Goal: Task Accomplishment & Management: Use online tool/utility

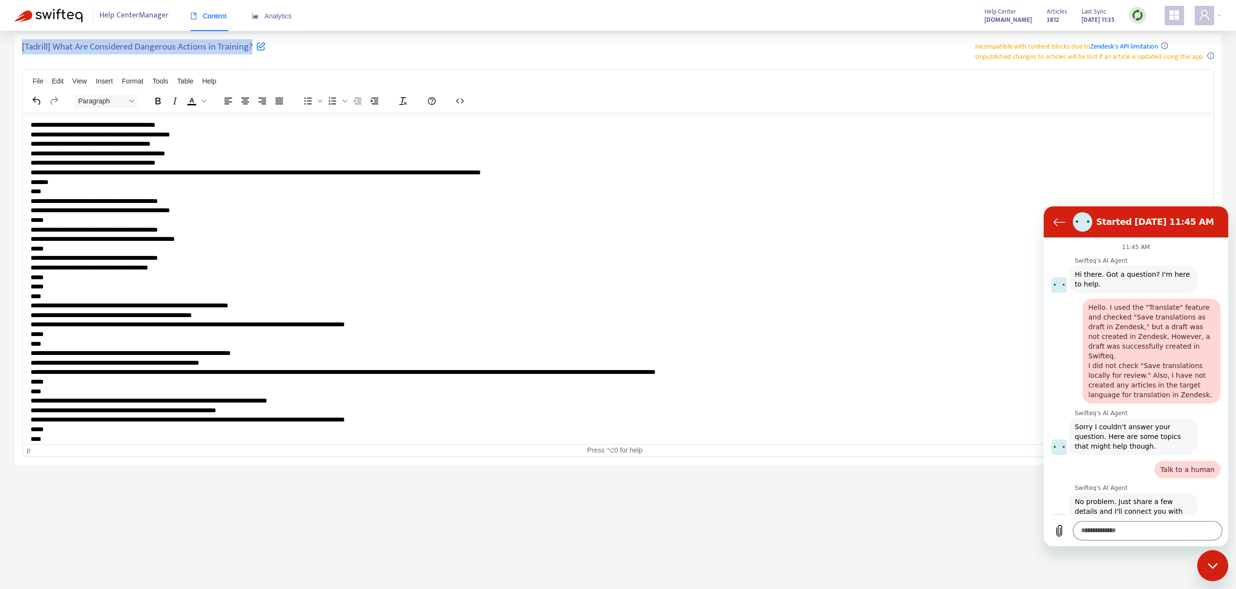
scroll to position [402, 0]
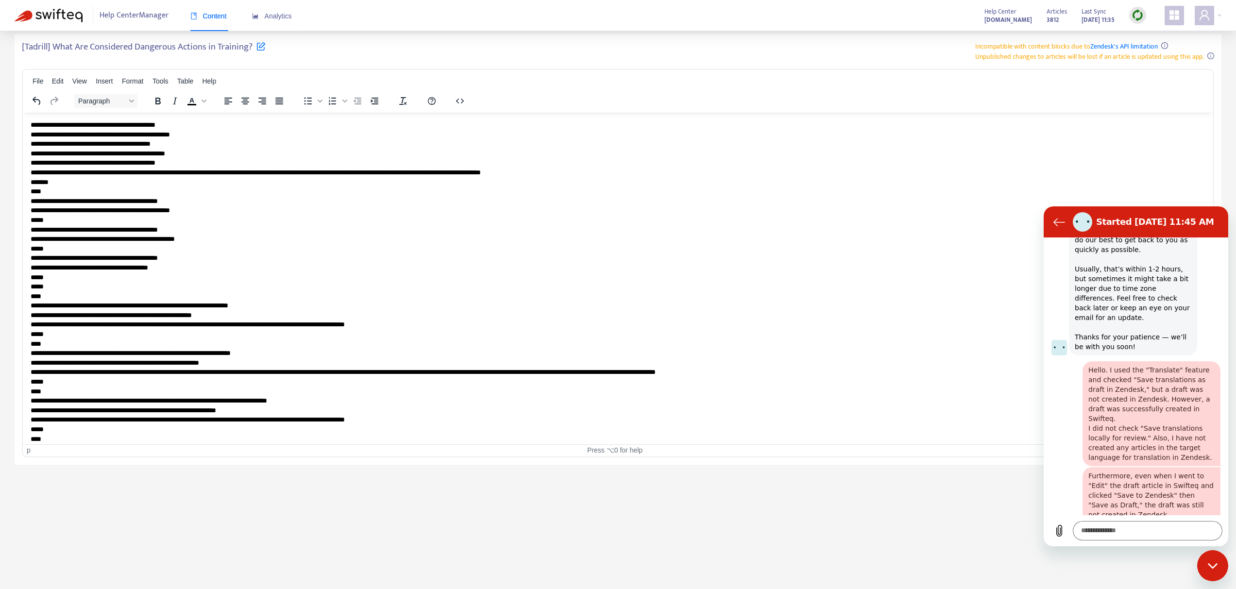
click at [1222, 17] on div "Help Center Manager Content Analytics Help Center [DOMAIN_NAME] Articles 3812 L…" at bounding box center [618, 15] width 1236 height 31
click at [1217, 15] on div at bounding box center [1208, 15] width 27 height 19
click at [1124, 105] on link "Invite Users" at bounding box center [1131, 107] width 44 height 11
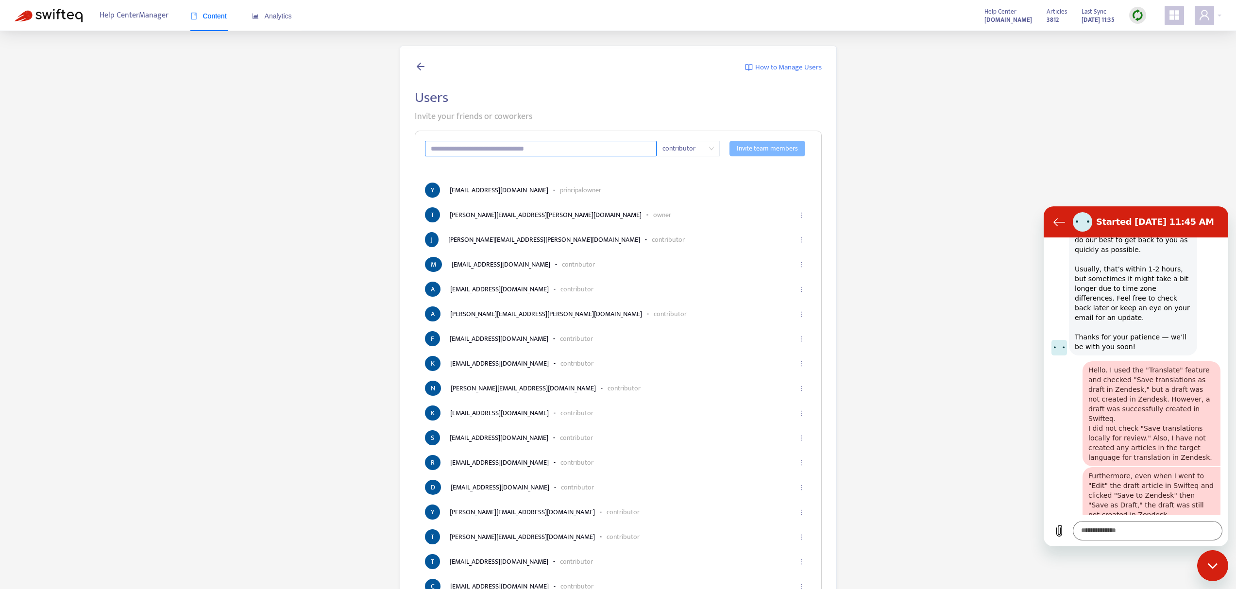
click at [557, 154] on input "text" at bounding box center [541, 149] width 232 height 16
paste input "**********"
click at [695, 151] on span "contributor" at bounding box center [688, 148] width 51 height 15
type input "**********"
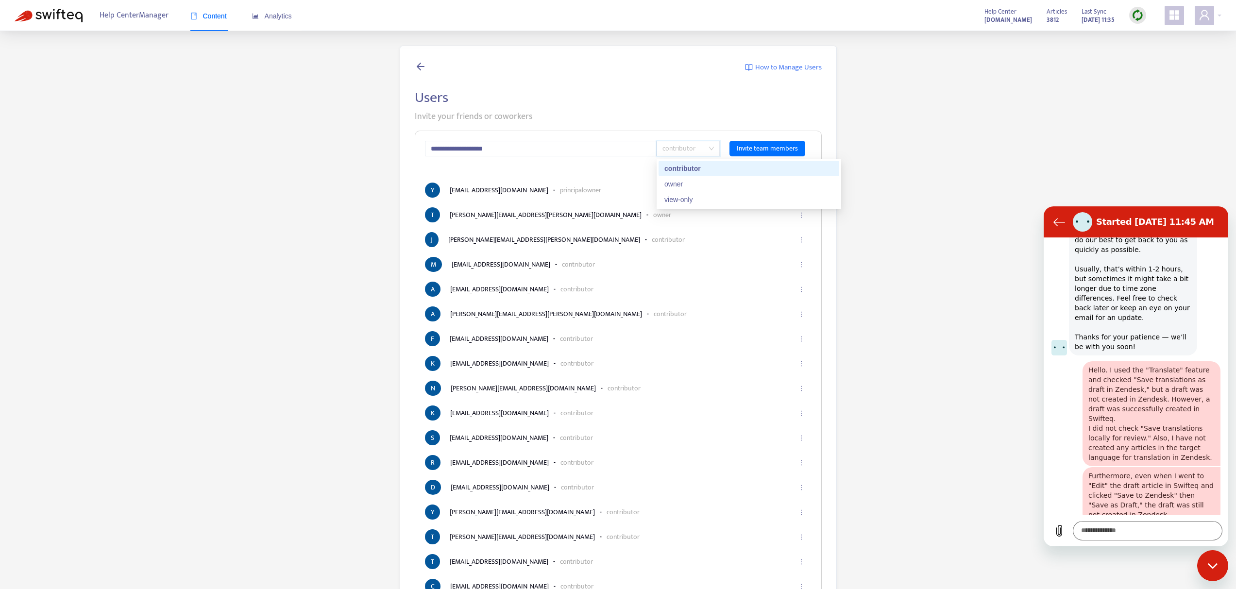
click at [695, 151] on span "contributor" at bounding box center [688, 148] width 51 height 15
click at [693, 119] on p "Invite your friends or coworkers" at bounding box center [618, 116] width 407 height 13
click at [752, 150] on span "Invite team members" at bounding box center [767, 148] width 61 height 11
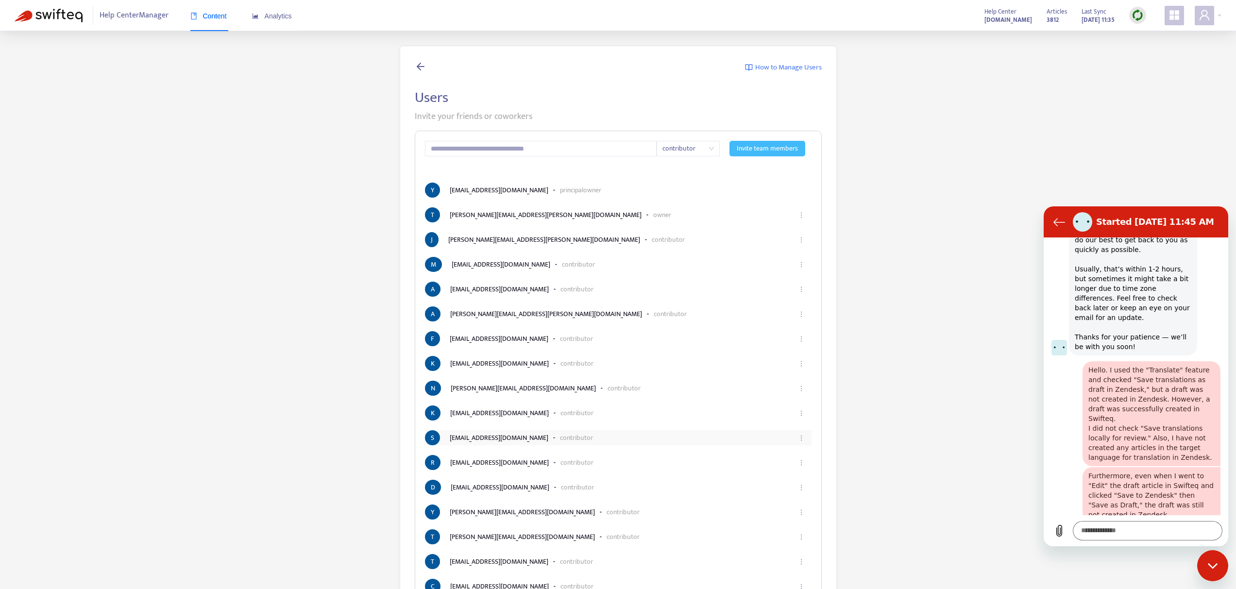
click at [804, 438] on button "button" at bounding box center [801, 437] width 16 height 21
click at [783, 475] on span "Remove" at bounding box center [789, 476] width 23 height 11
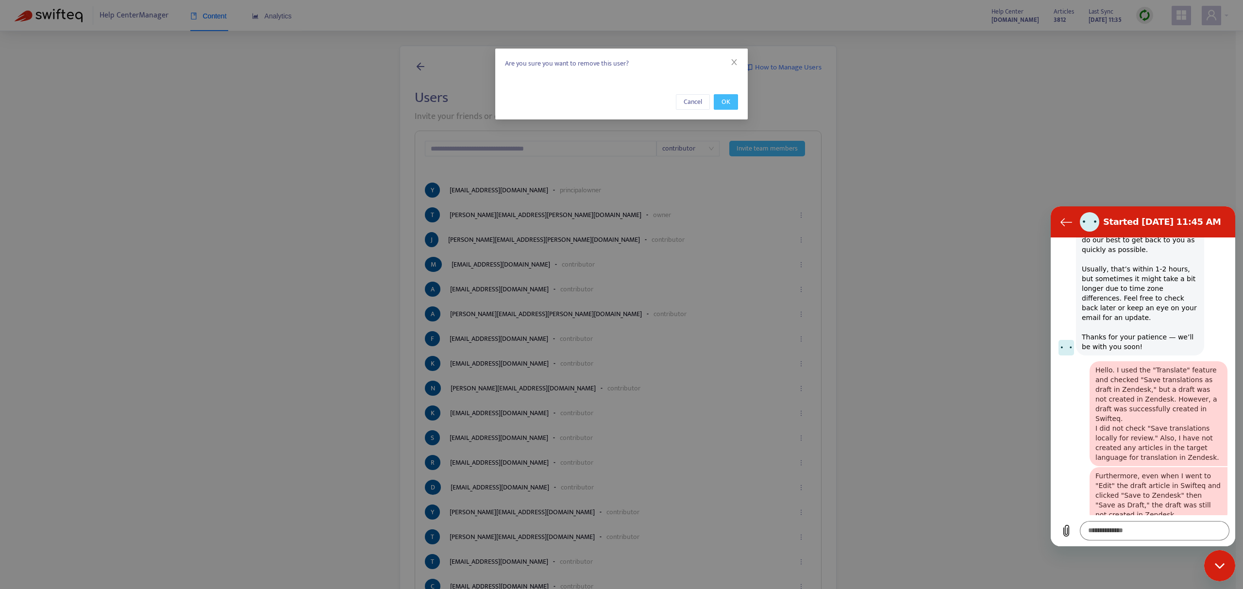
click at [728, 101] on span "OK" at bounding box center [726, 102] width 9 height 11
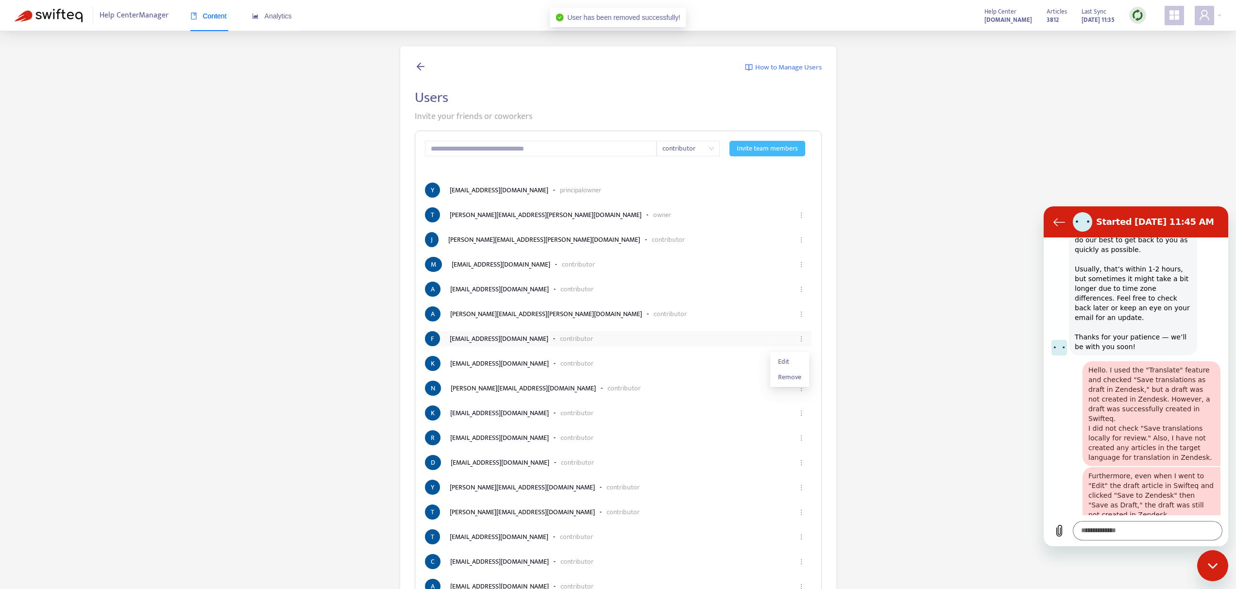
click at [799, 340] on icon "ellipsis" at bounding box center [801, 339] width 7 height 7
click at [790, 379] on span "Remove" at bounding box center [789, 377] width 23 height 11
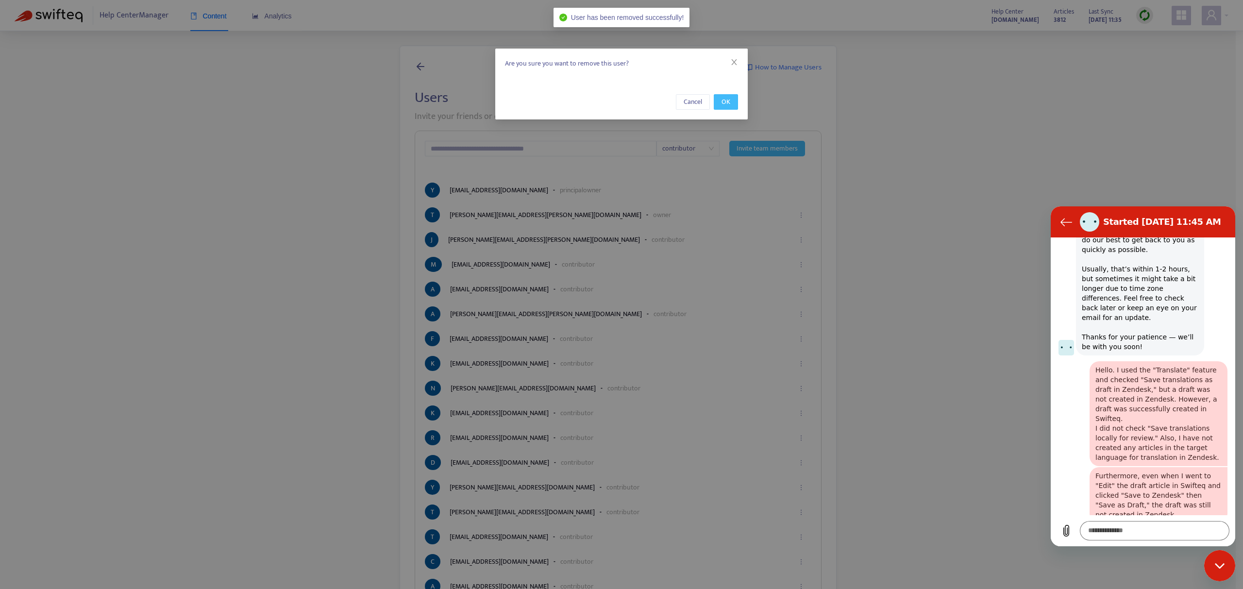
click at [727, 102] on span "OK" at bounding box center [726, 102] width 9 height 11
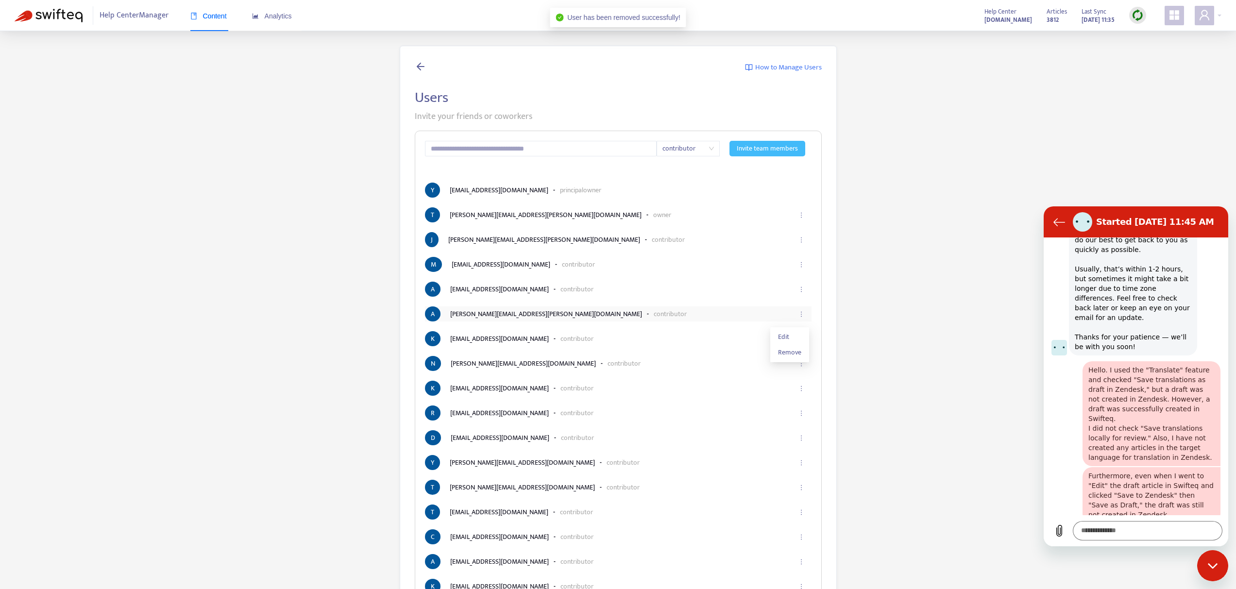
click at [801, 315] on icon "ellipsis" at bounding box center [801, 314] width 7 height 7
click at [793, 352] on span "Remove" at bounding box center [789, 352] width 23 height 11
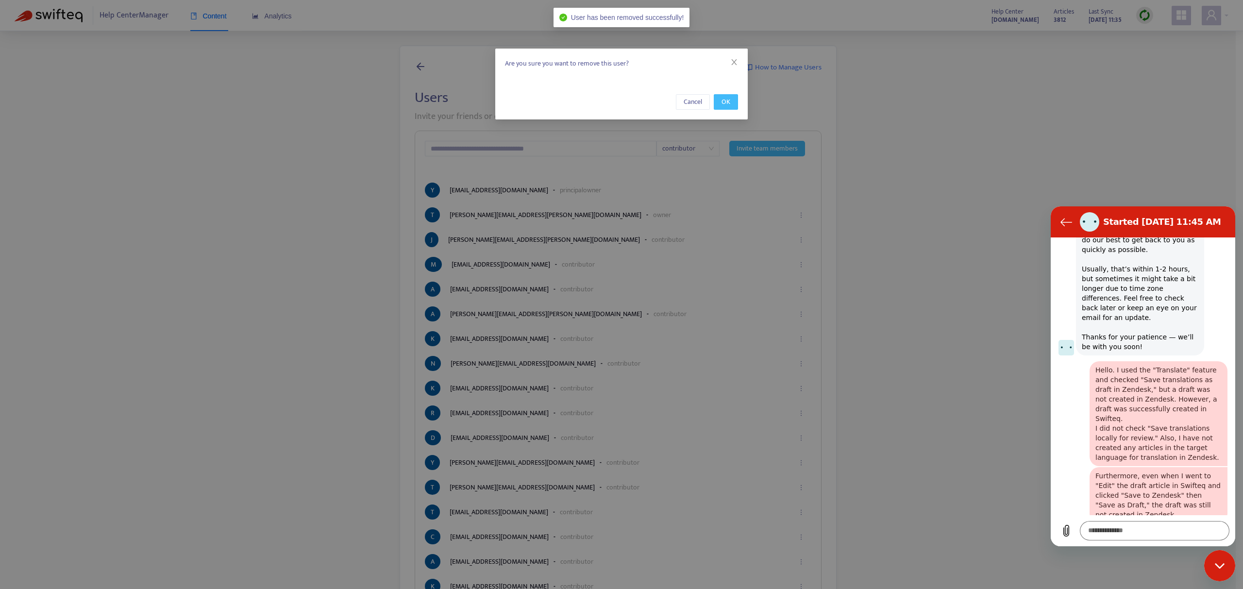
click at [726, 100] on span "OK" at bounding box center [726, 102] width 9 height 11
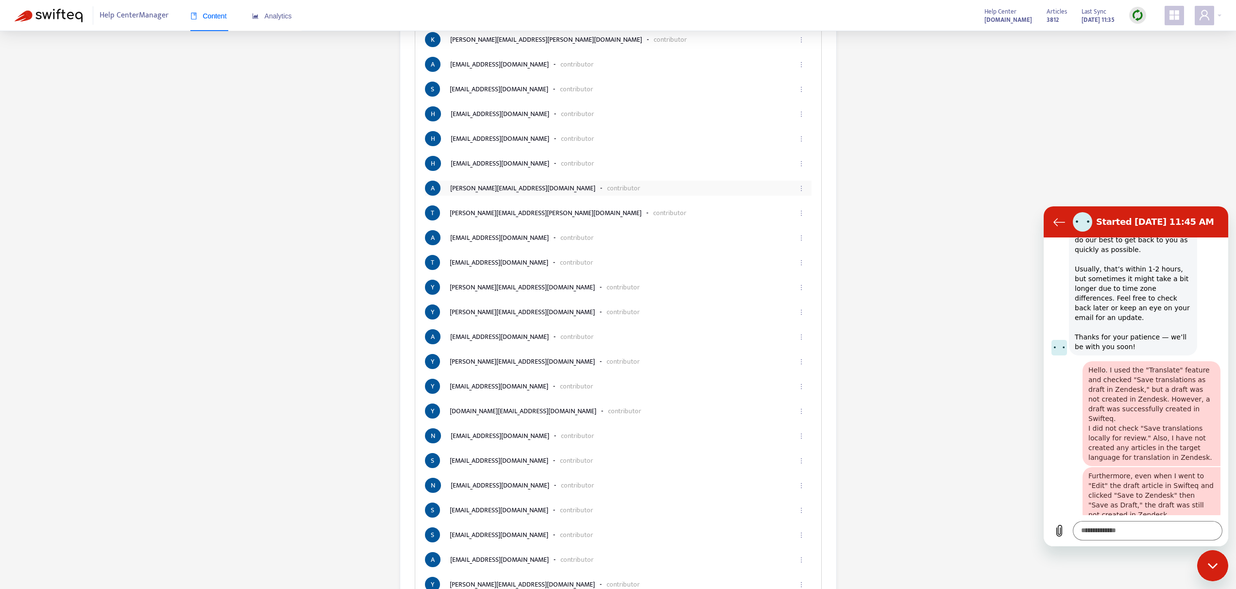
scroll to position [631, 0]
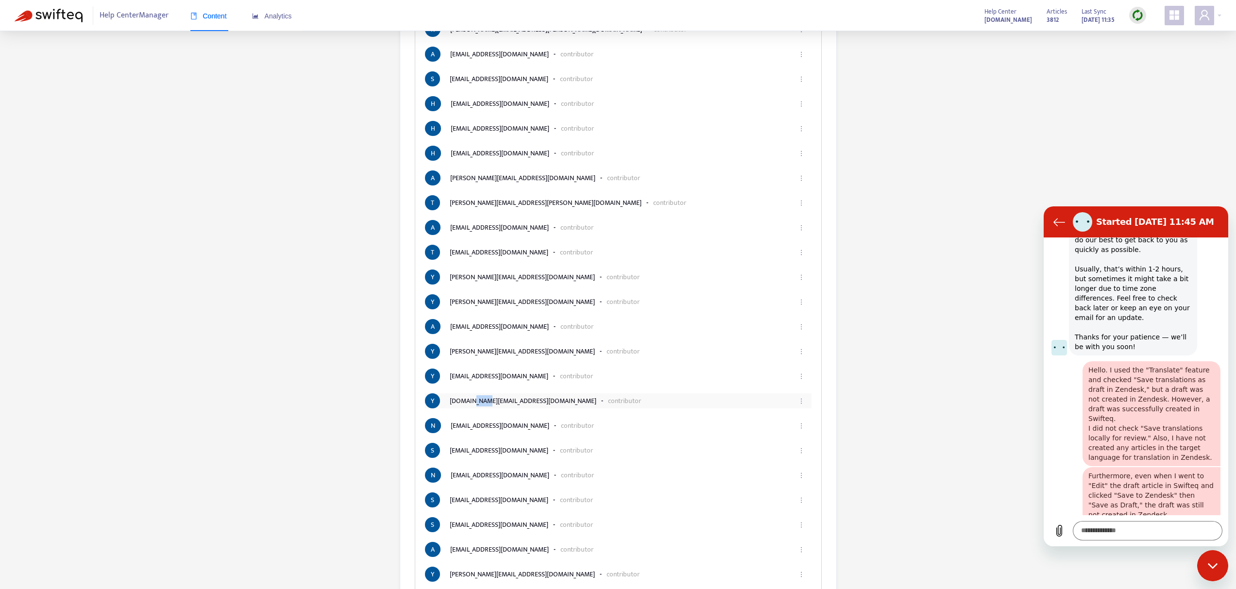
drag, startPoint x: 488, startPoint y: 403, endPoint x: 472, endPoint y: 403, distance: 16.5
click at [472, 403] on li "Y [PERSON_NAME][DOMAIN_NAME][EMAIL_ADDRESS][PERSON_NAME][DOMAIN_NAME] - contrib…" at bounding box center [618, 400] width 387 height 15
copy li "[PERSON_NAME]"
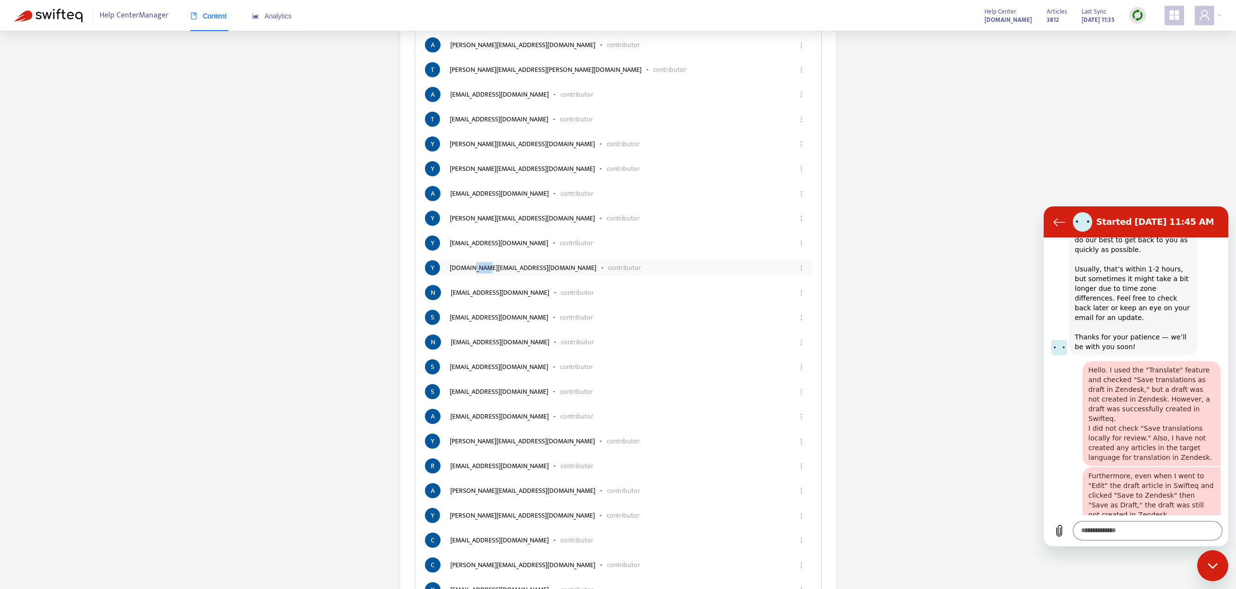
scroll to position [765, 0]
click at [797, 340] on button "button" at bounding box center [801, 341] width 16 height 21
click at [783, 375] on span "Remove" at bounding box center [789, 380] width 23 height 11
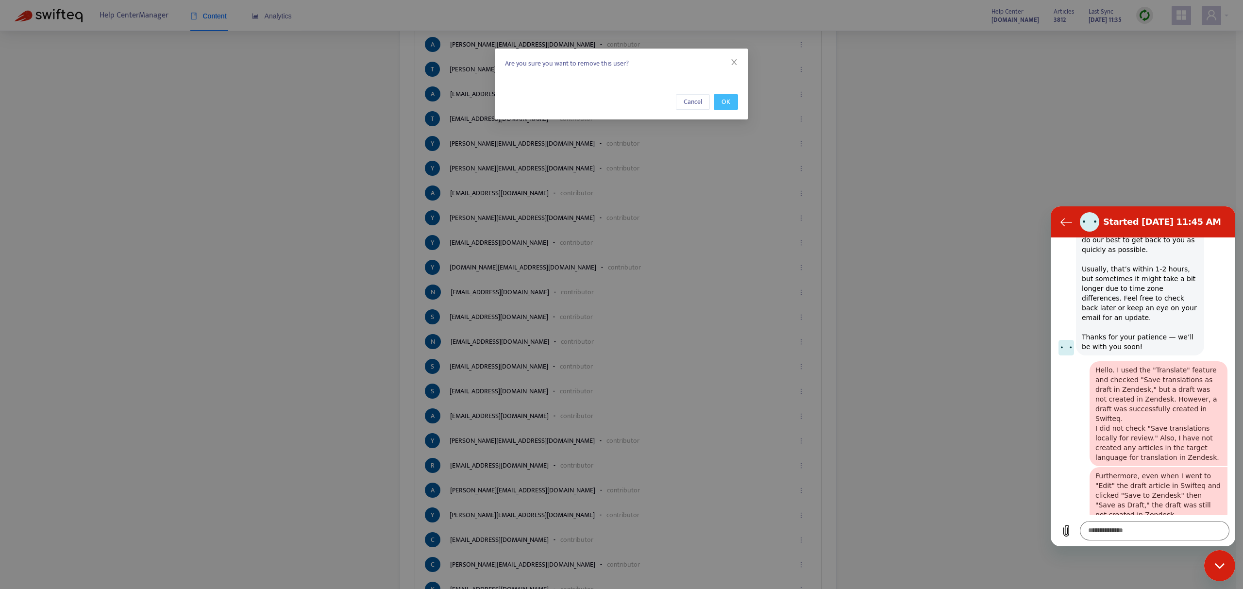
click at [730, 100] on span "OK" at bounding box center [726, 102] width 9 height 11
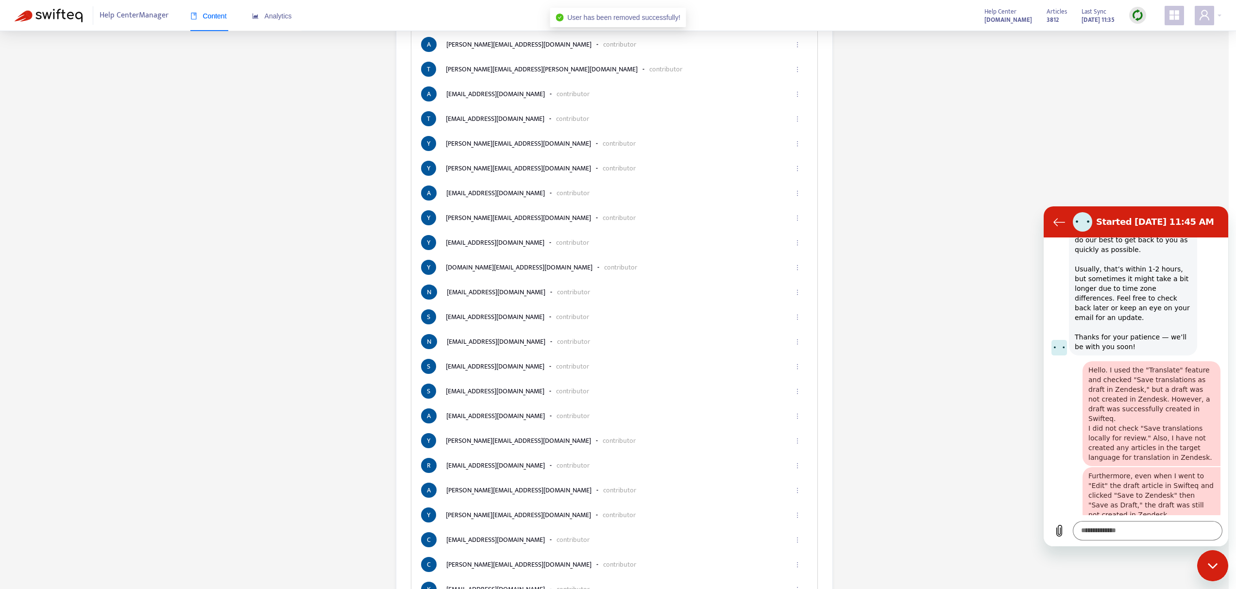
click at [731, 102] on body "Help Center Manager Content Analytics Help Center [DOMAIN_NAME] Articles 3812 L…" at bounding box center [614, 155] width 1229 height 1840
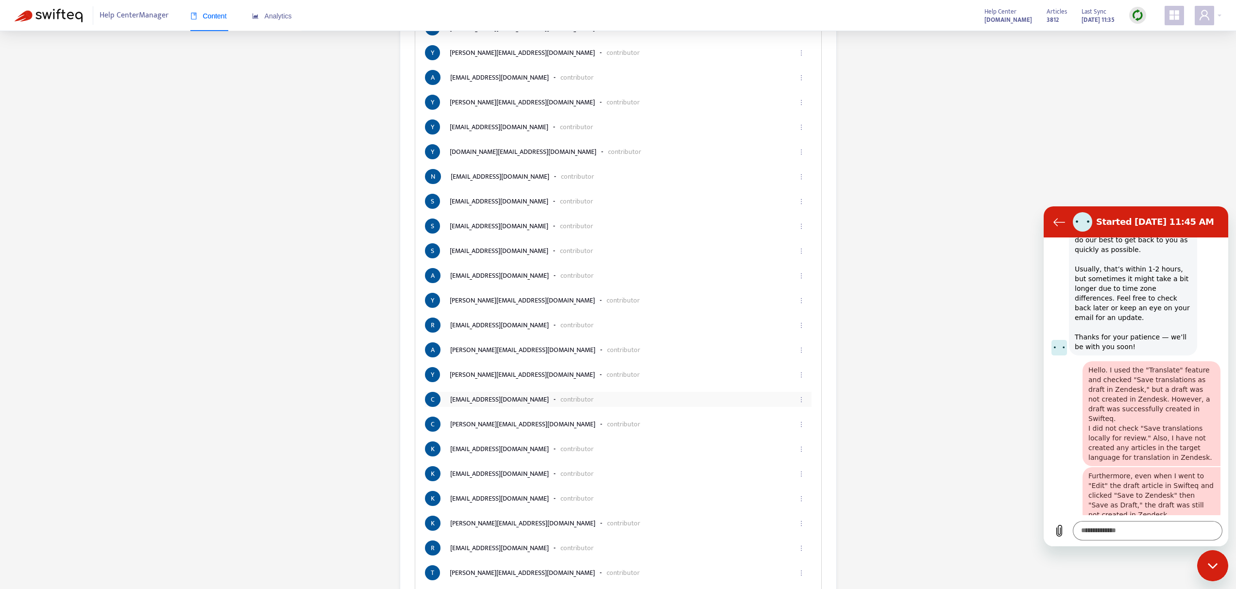
scroll to position [911, 0]
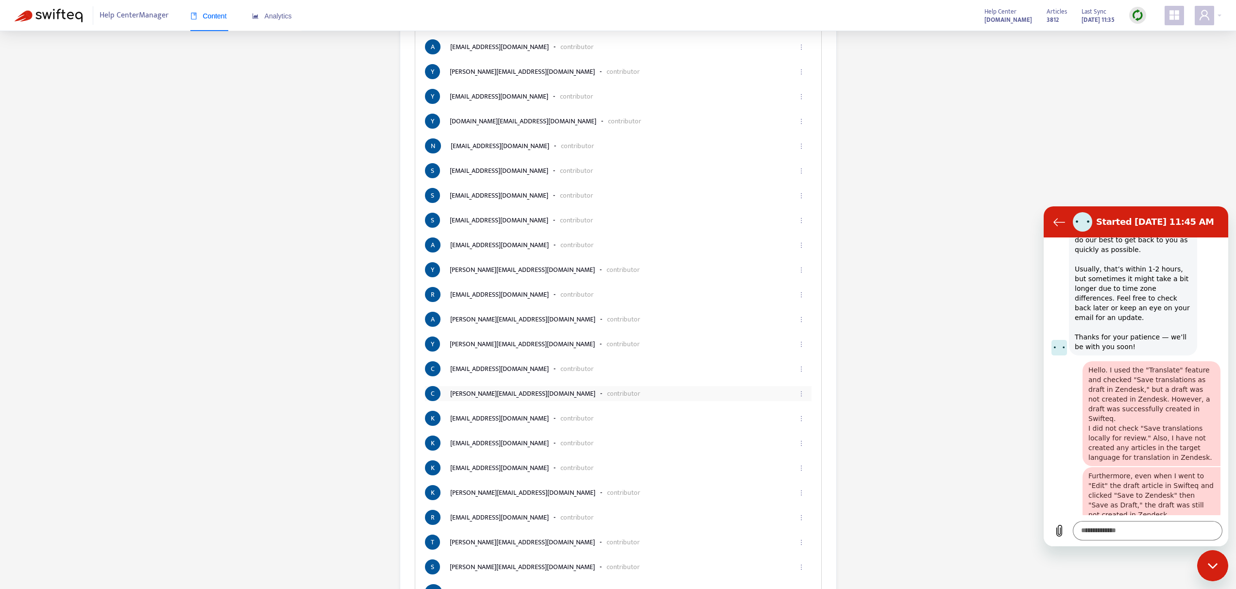
click at [799, 394] on icon "ellipsis" at bounding box center [801, 394] width 7 height 7
click at [789, 432] on span "Remove" at bounding box center [789, 432] width 23 height 11
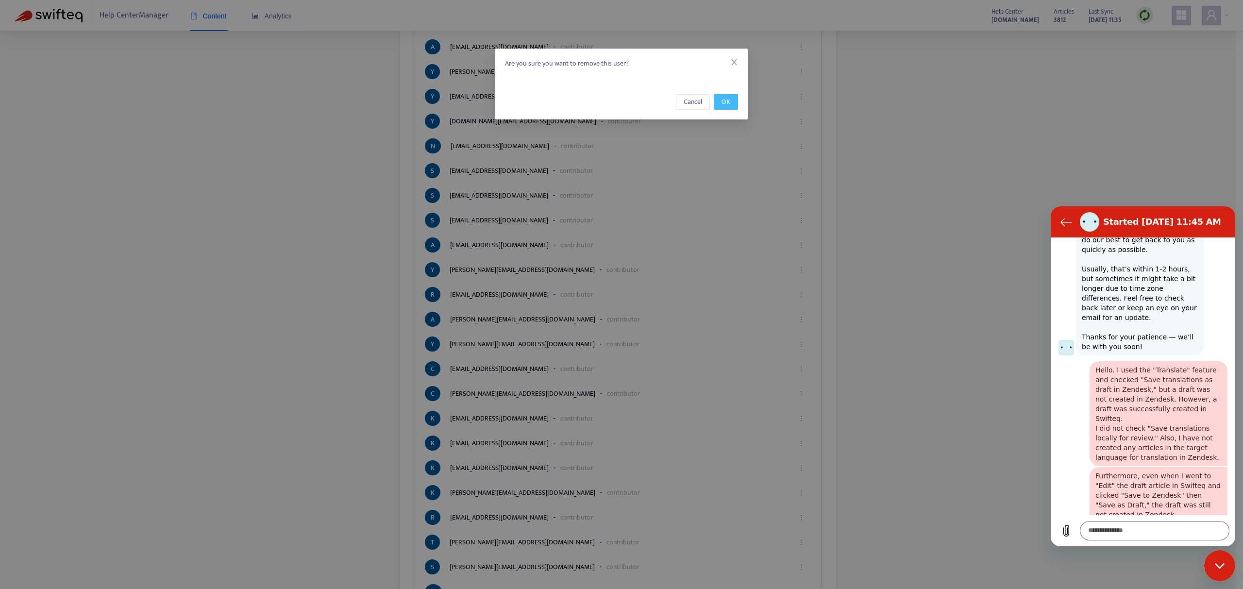
click at [729, 105] on span "OK" at bounding box center [726, 102] width 9 height 11
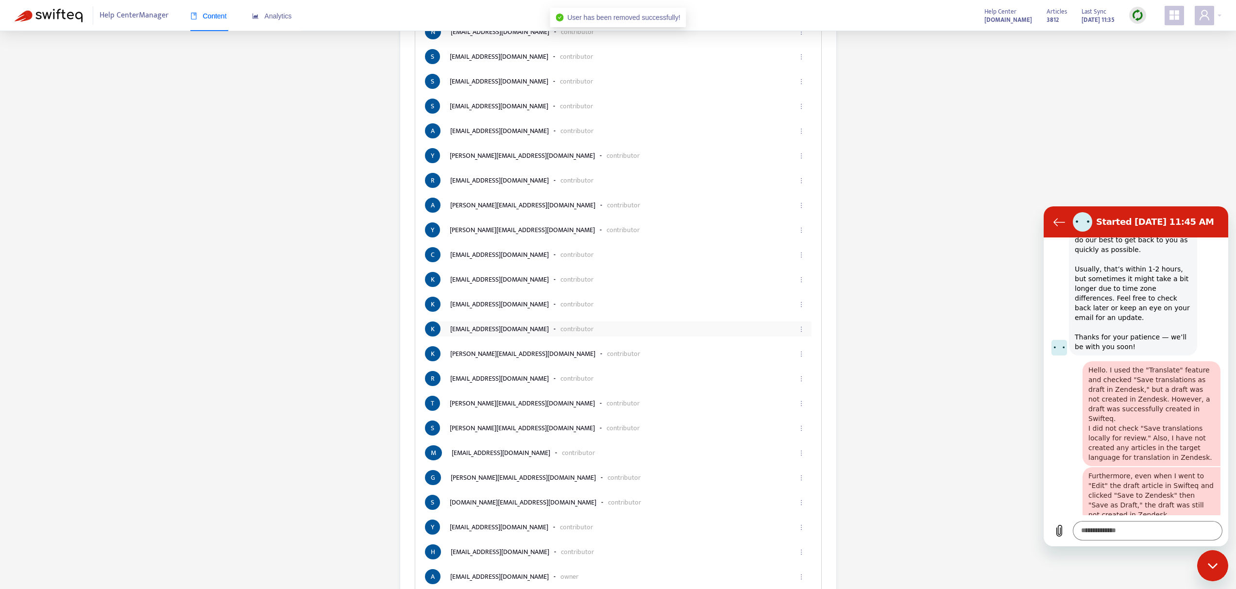
scroll to position [1026, 0]
click at [800, 378] on icon "ellipsis" at bounding box center [801, 378] width 7 height 7
click at [783, 416] on span "Remove" at bounding box center [789, 416] width 23 height 11
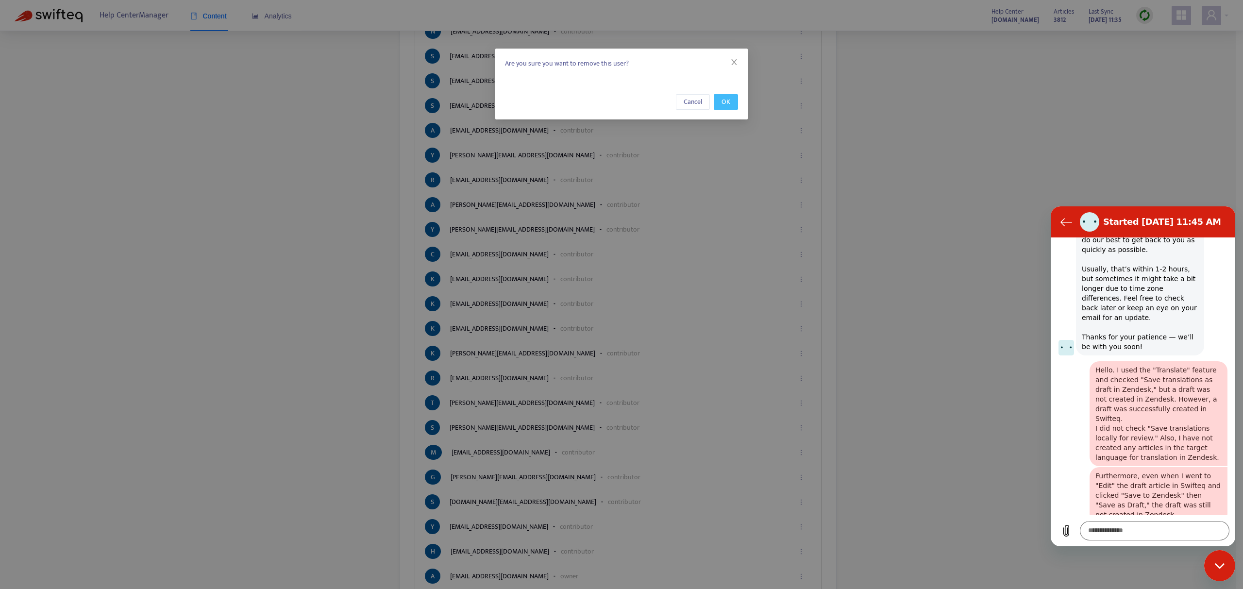
click at [726, 103] on span "OK" at bounding box center [726, 102] width 9 height 11
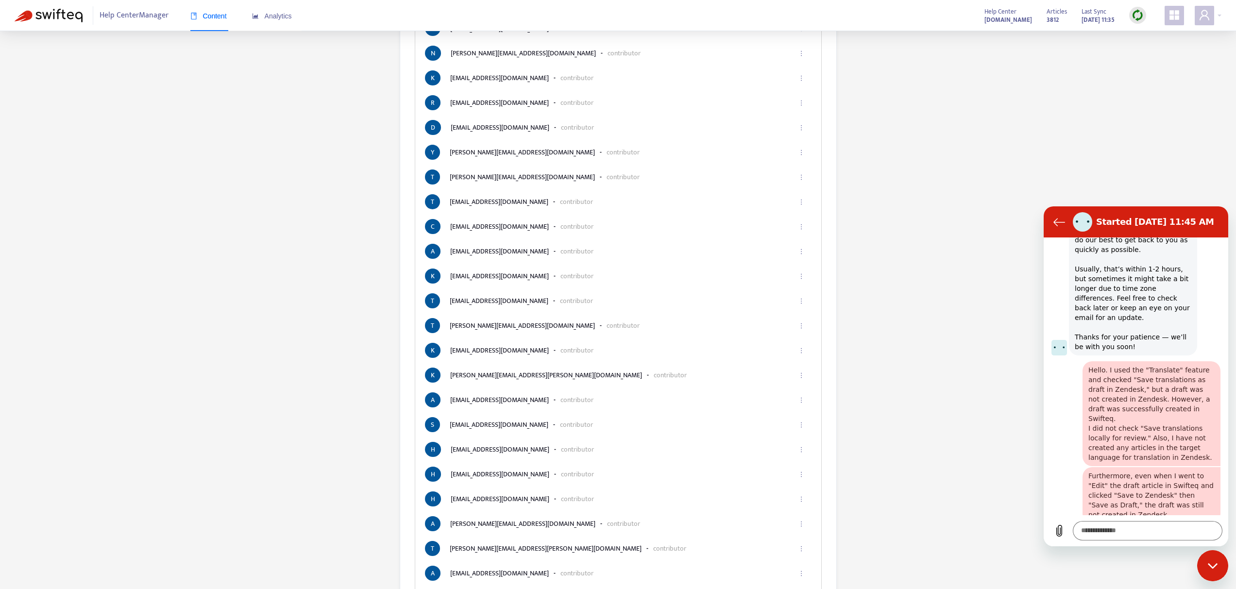
scroll to position [0, 0]
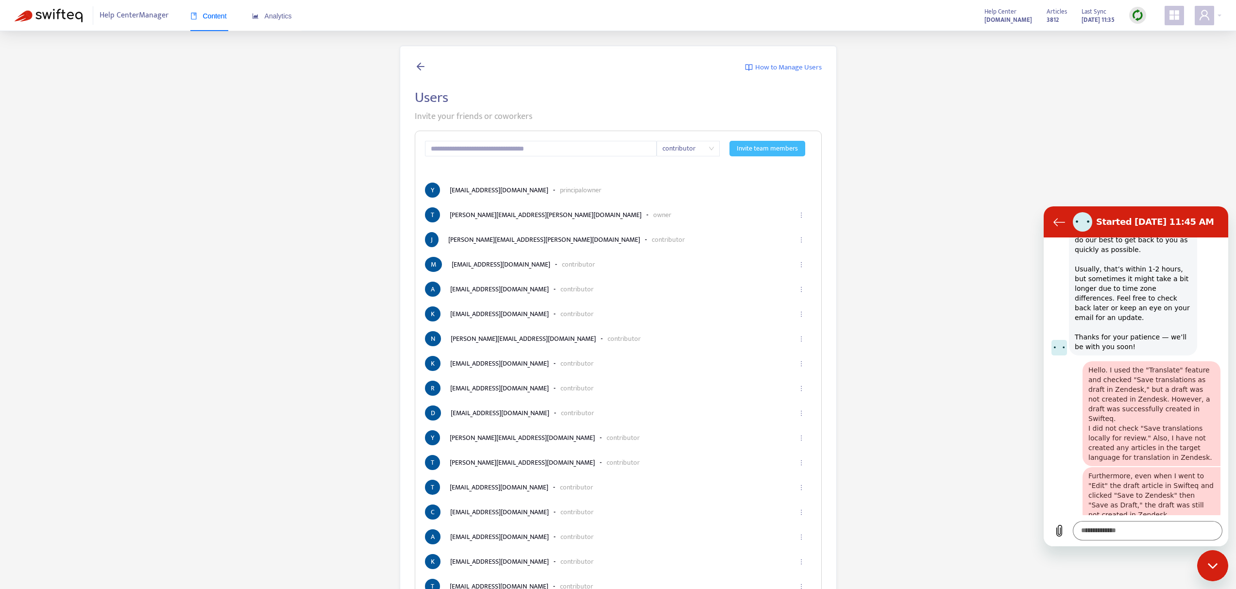
click at [58, 11] on img at bounding box center [49, 16] width 68 height 14
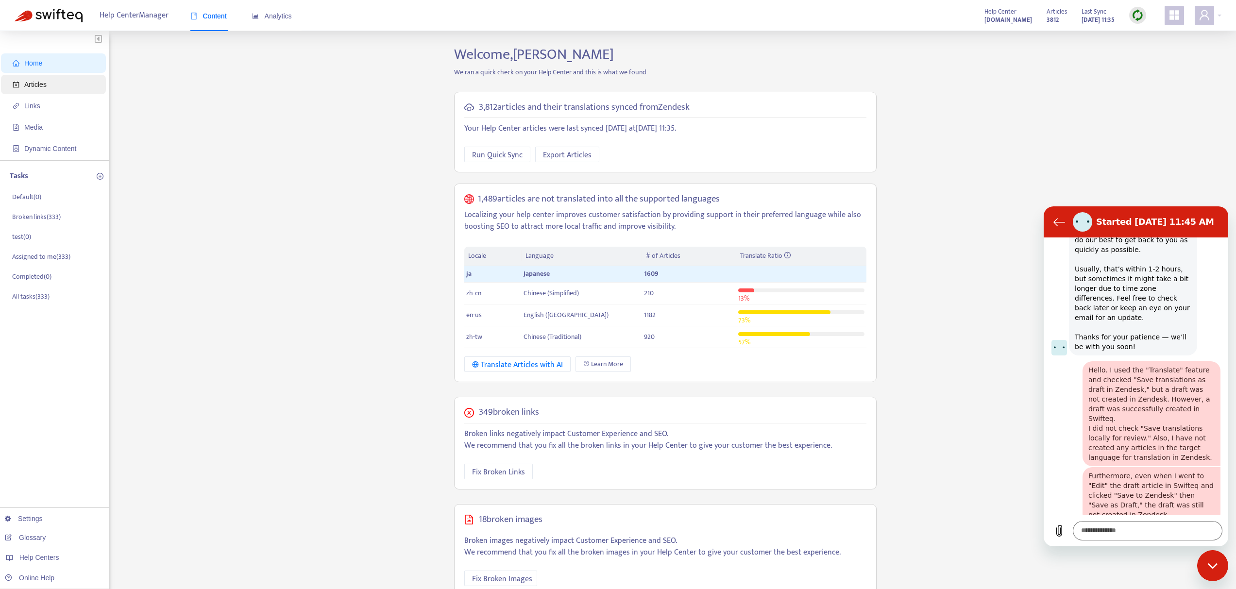
click at [27, 85] on span "Articles" at bounding box center [35, 85] width 22 height 8
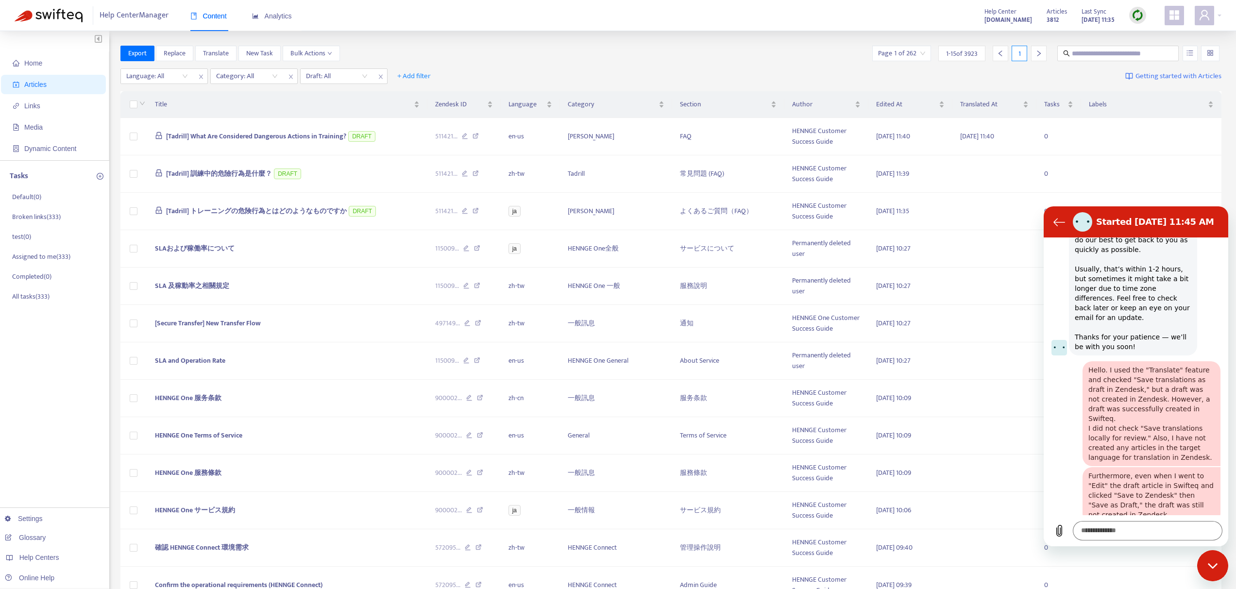
click at [1136, 15] on img at bounding box center [1138, 15] width 12 height 12
click at [1150, 31] on link "Quick Sync" at bounding box center [1157, 35] width 41 height 11
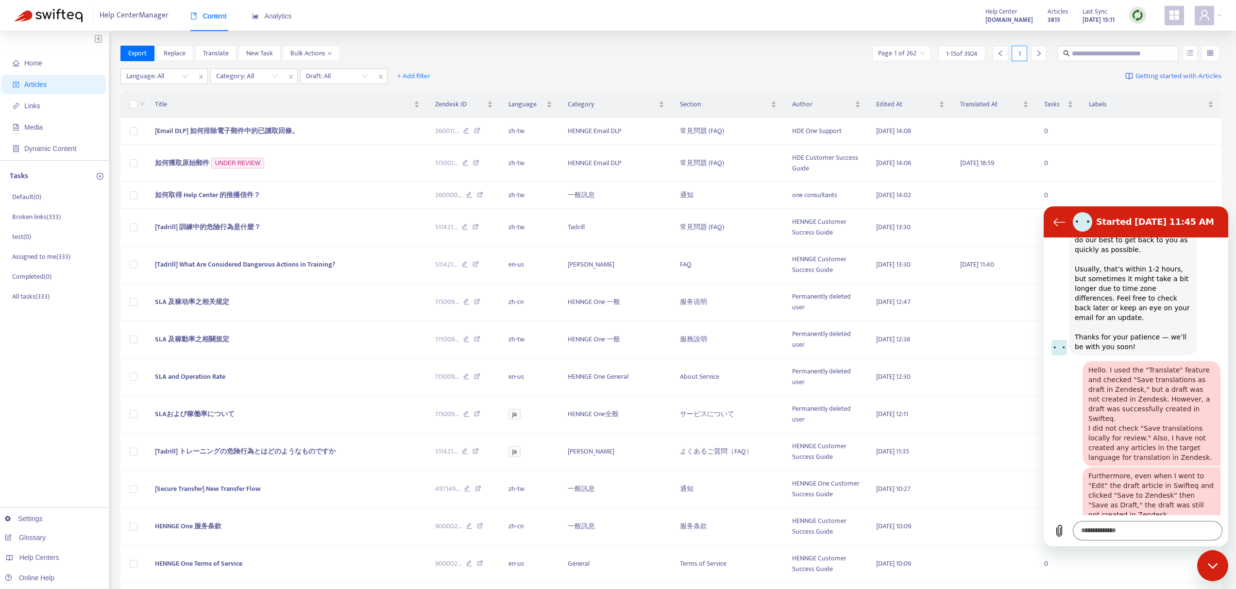
click at [763, 48] on div "Export Replace Translate New Task Bulk Actions Page 1 of 262 1 - 15 of 3924 1" at bounding box center [671, 54] width 1102 height 16
click at [1133, 14] on img at bounding box center [1138, 15] width 12 height 12
click at [585, 43] on div "Home Articles Links Media Dynamic Content Tasks Default ( 0 ) Broken links ( 33…" at bounding box center [618, 371] width 1236 height 681
click at [1091, 47] on span at bounding box center [1117, 54] width 121 height 16
paste input "**********"
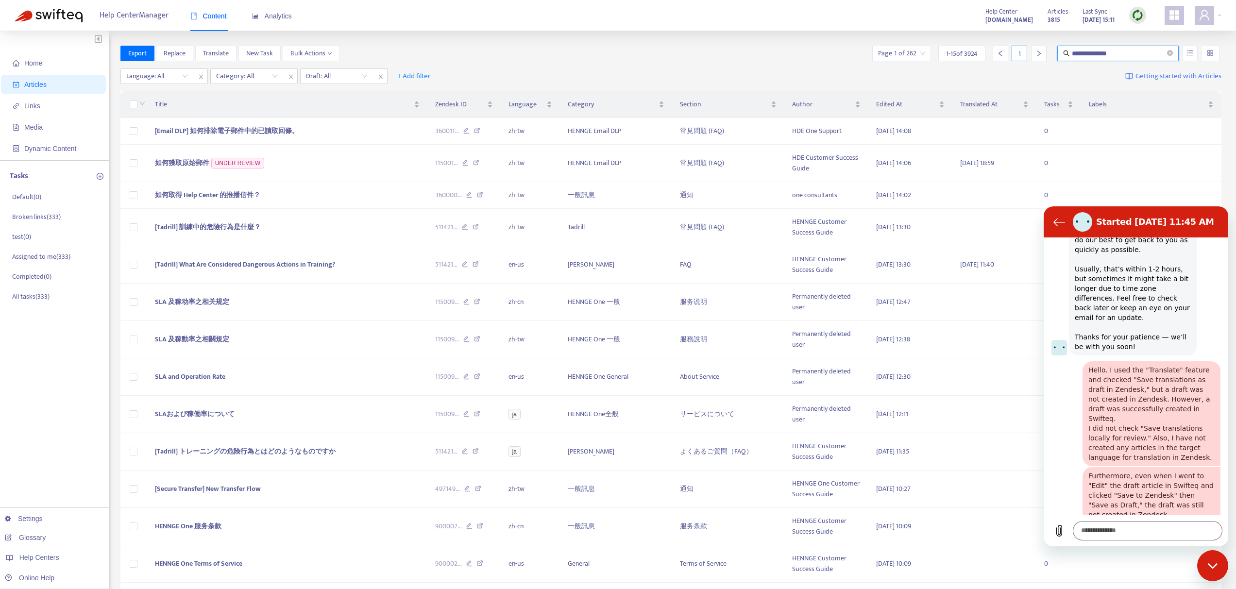
type input "**********"
click at [749, 59] on div "**********" at bounding box center [671, 54] width 1102 height 16
click at [73, 54] on span "Home" at bounding box center [55, 62] width 85 height 19
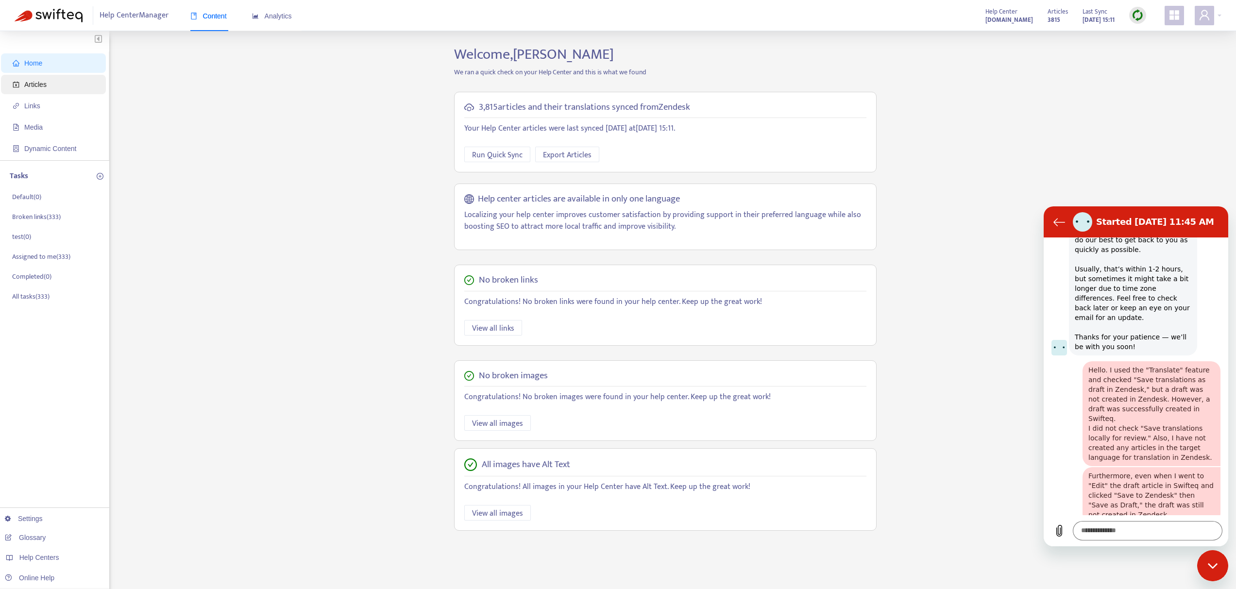
click at [54, 83] on span "Articles" at bounding box center [55, 84] width 85 height 19
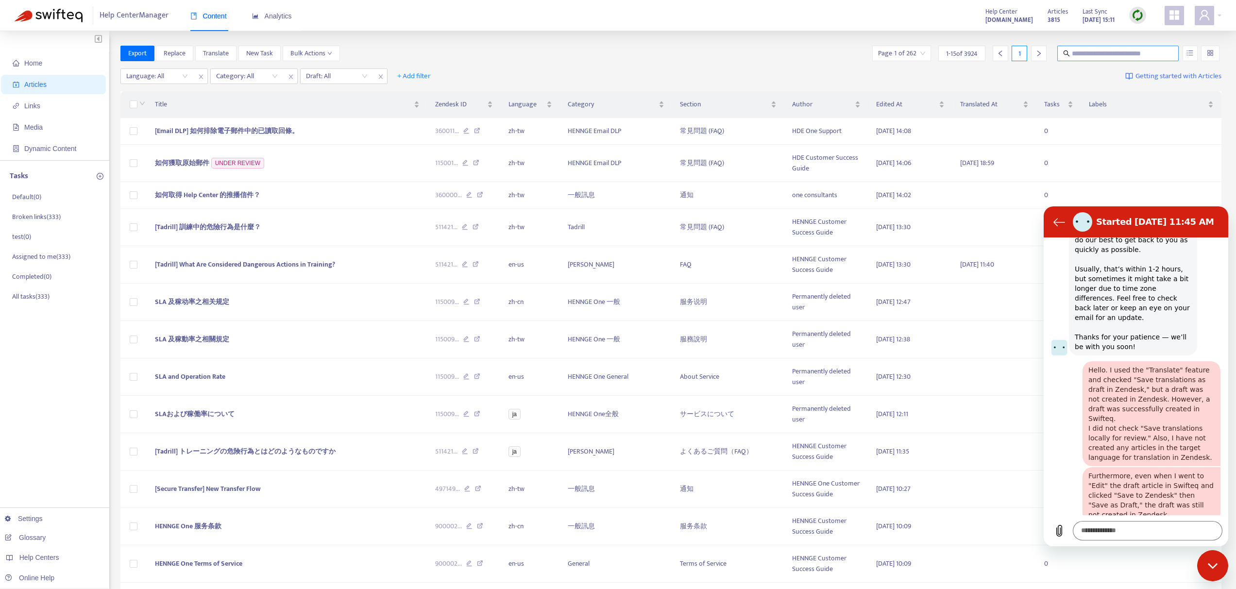
click at [1092, 51] on input "text" at bounding box center [1118, 53] width 93 height 11
paste input "**********"
type input "**********"
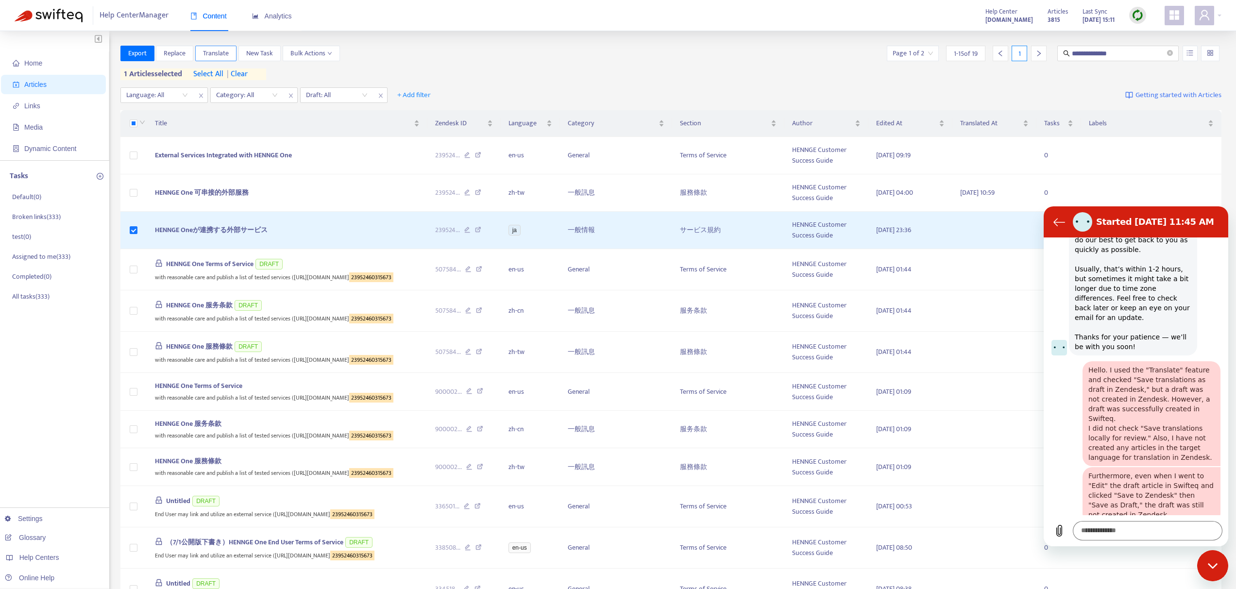
click at [219, 55] on span "Translate" at bounding box center [216, 53] width 26 height 11
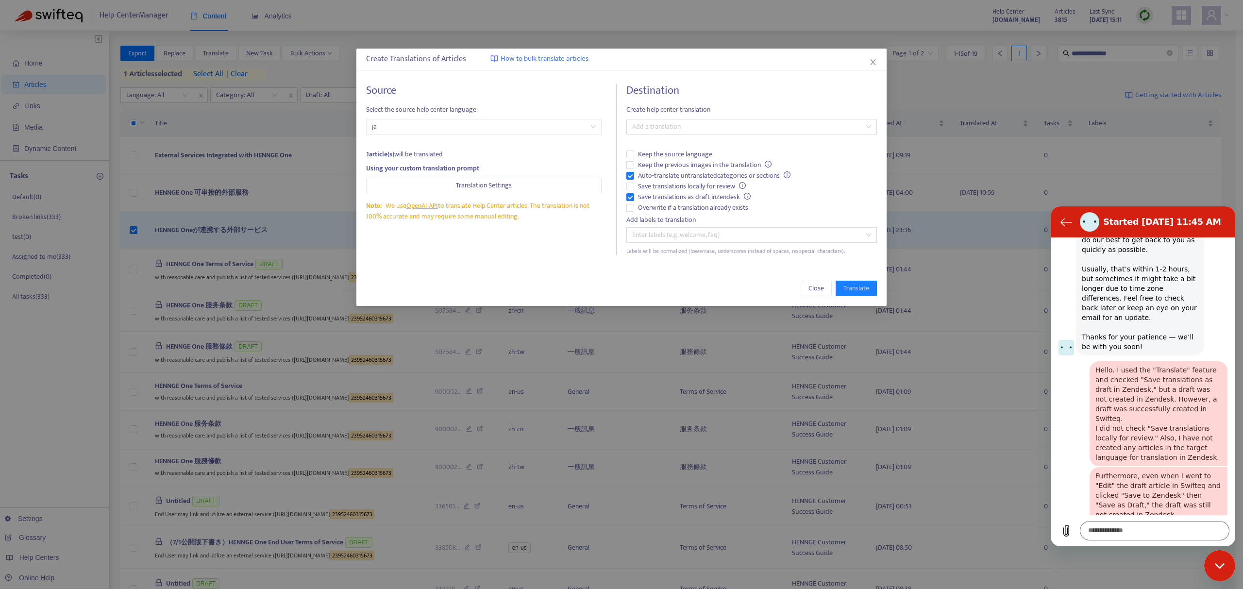
click at [685, 97] on h4 "Destination" at bounding box center [752, 90] width 251 height 13
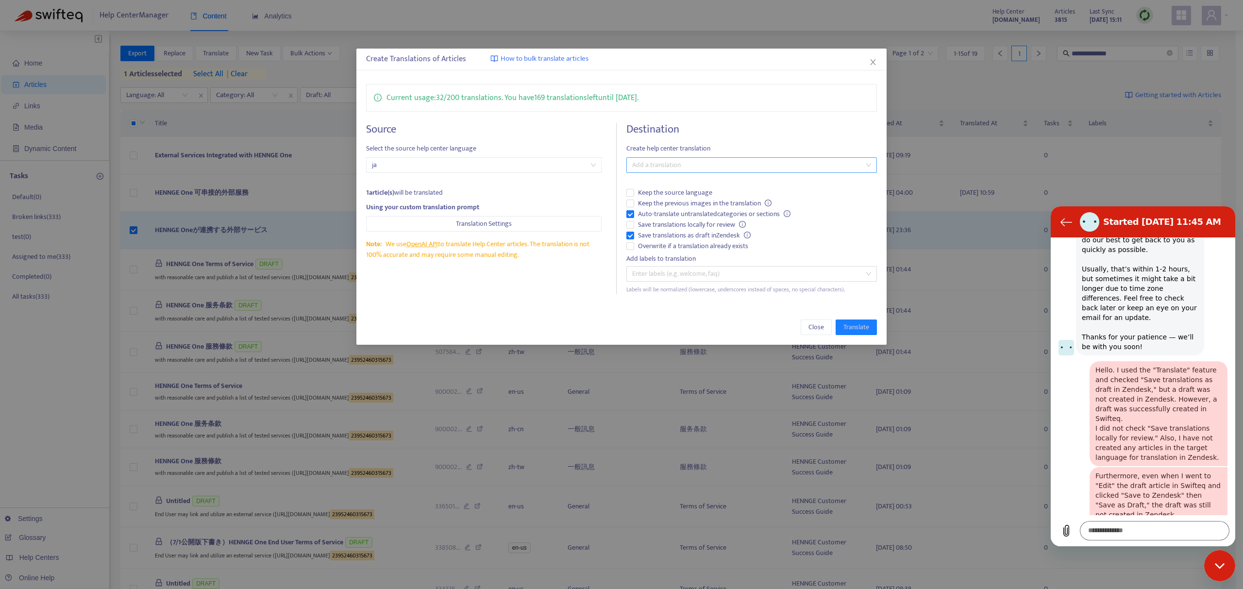
click at [676, 162] on div at bounding box center [747, 165] width 236 height 12
click at [674, 229] on div "English ([GEOGRAPHIC_DATA]) ( en-us )" at bounding box center [751, 231] width 235 height 11
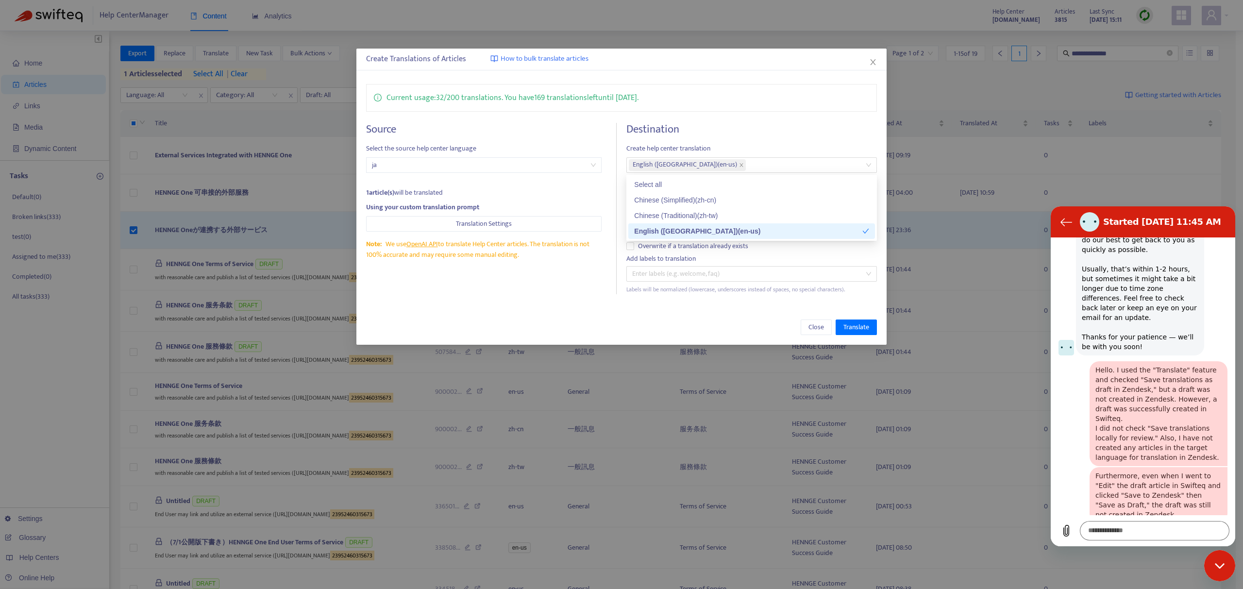
click at [567, 279] on div "Source Select the source help center language ja 1 article(s) will be translate…" at bounding box center [491, 208] width 251 height 171
click at [659, 224] on span "Save translations locally for review" at bounding box center [692, 225] width 116 height 11
click at [844, 327] on span "Translate" at bounding box center [857, 327] width 26 height 11
